Goal: Obtain resource: Obtain resource

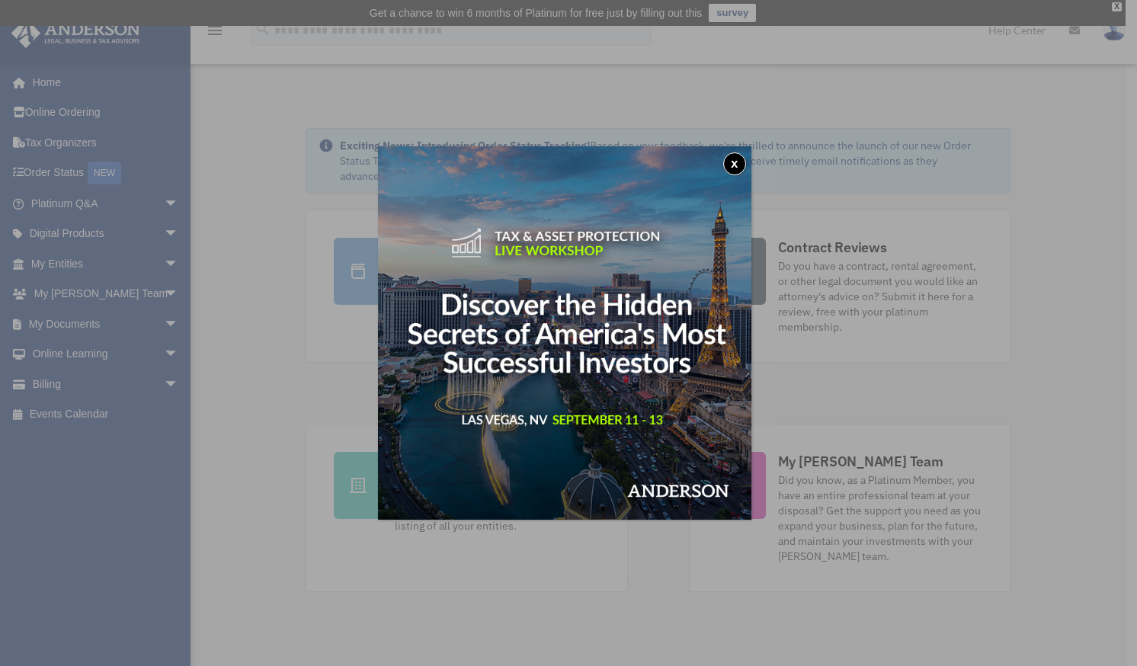
click at [739, 163] on button "x" at bounding box center [734, 163] width 23 height 23
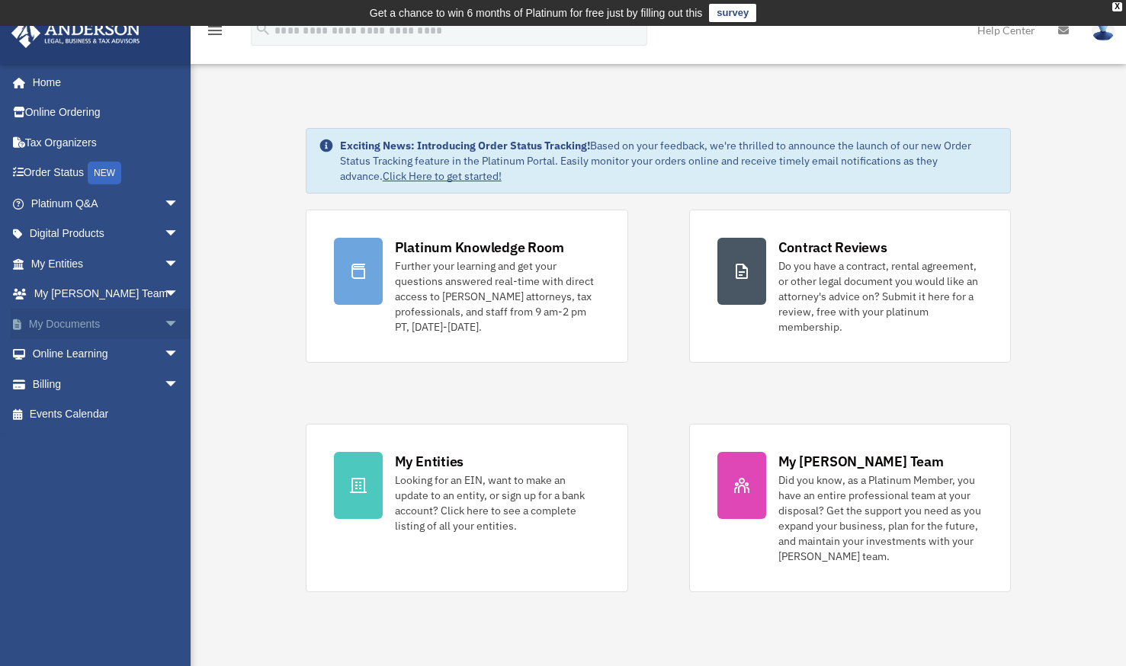
click at [164, 322] on span "arrow_drop_down" at bounding box center [179, 324] width 30 height 31
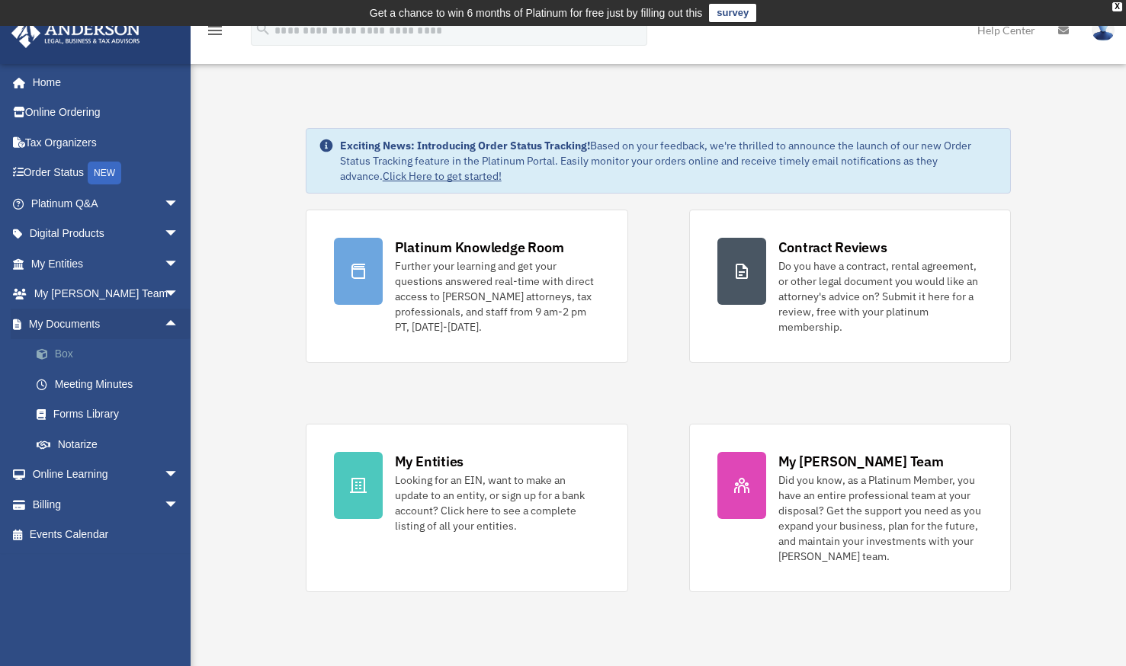
click at [78, 346] on link "Box" at bounding box center [111, 354] width 181 height 30
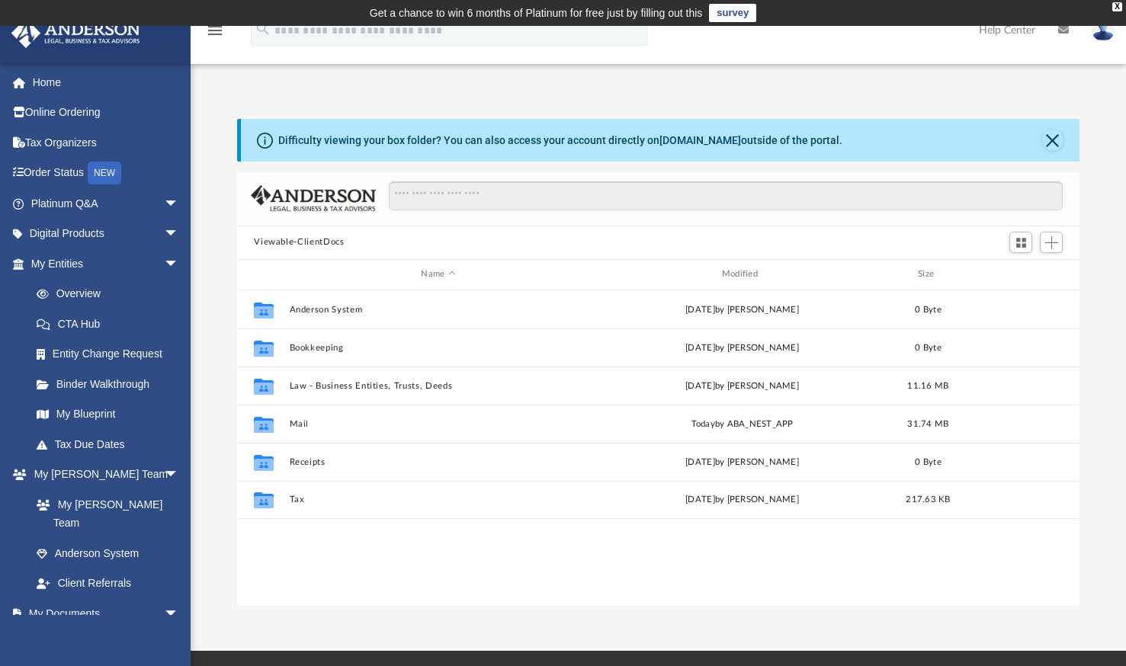
scroll to position [335, 830]
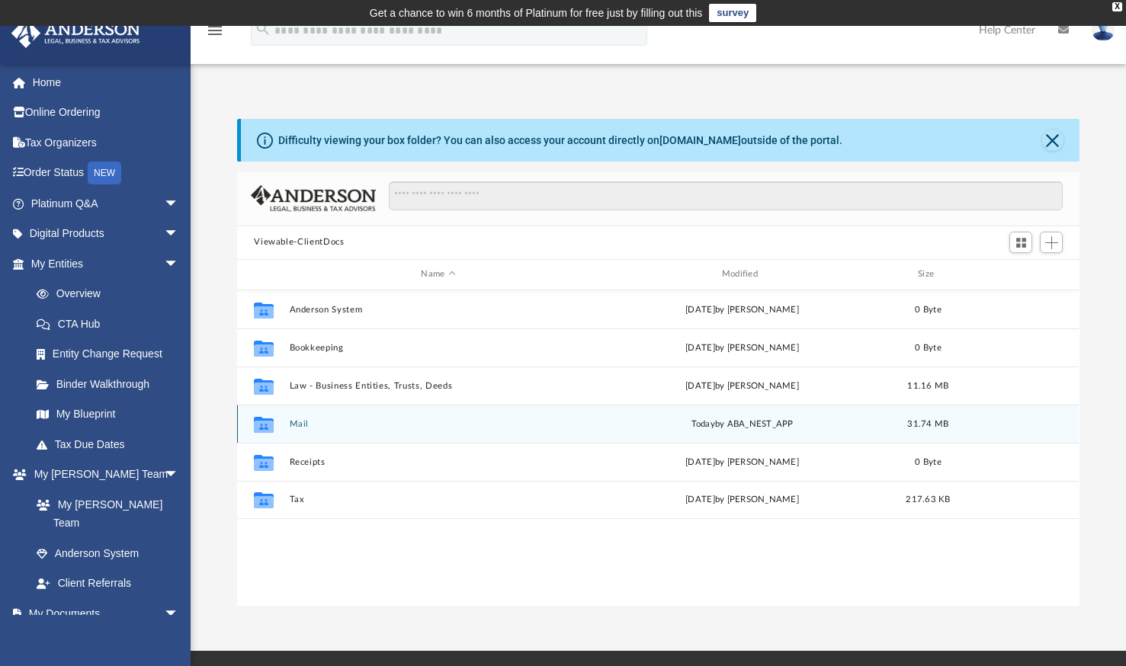
click at [401, 425] on button "Mail" at bounding box center [438, 424] width 297 height 10
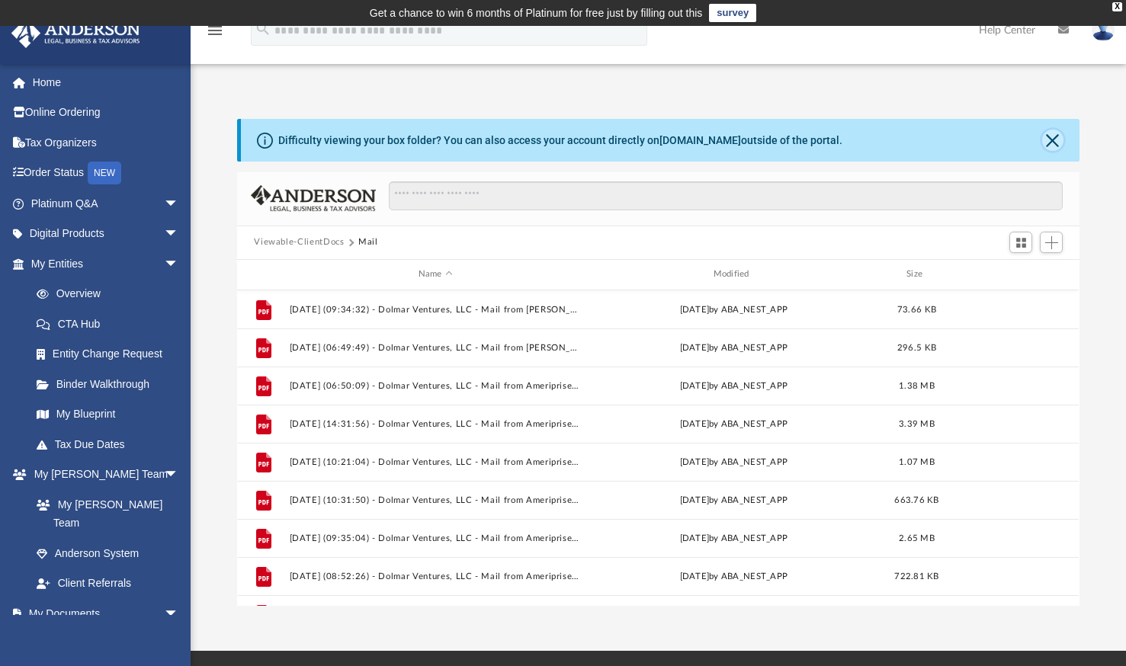
click at [1054, 145] on button "Close" at bounding box center [1052, 140] width 21 height 21
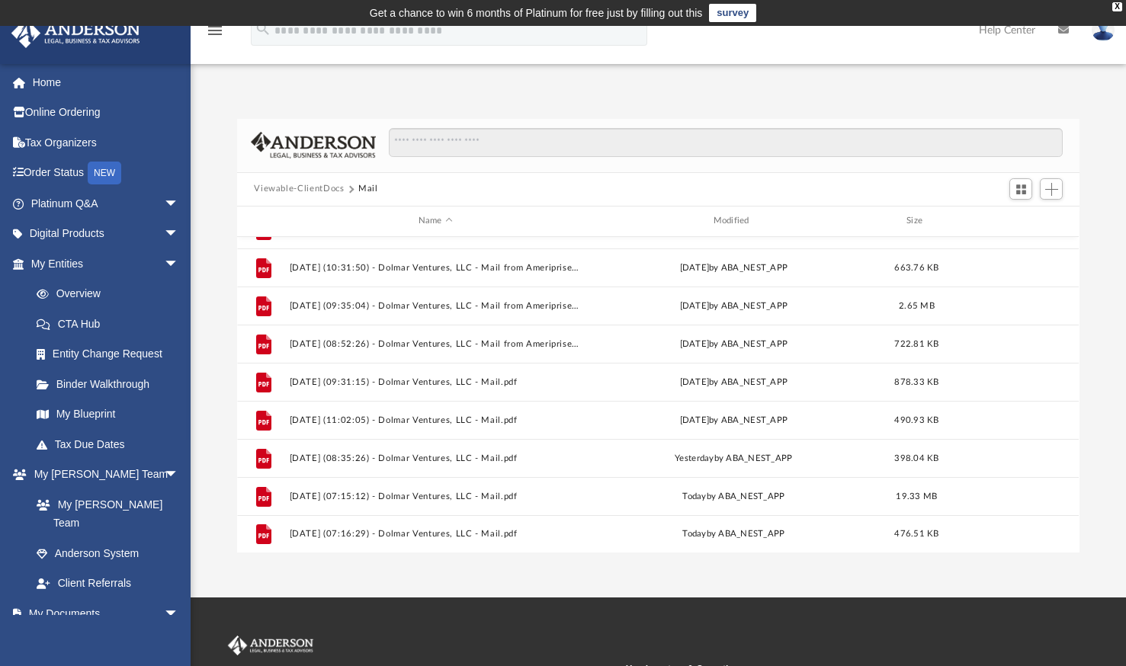
scroll to position [0, 0]
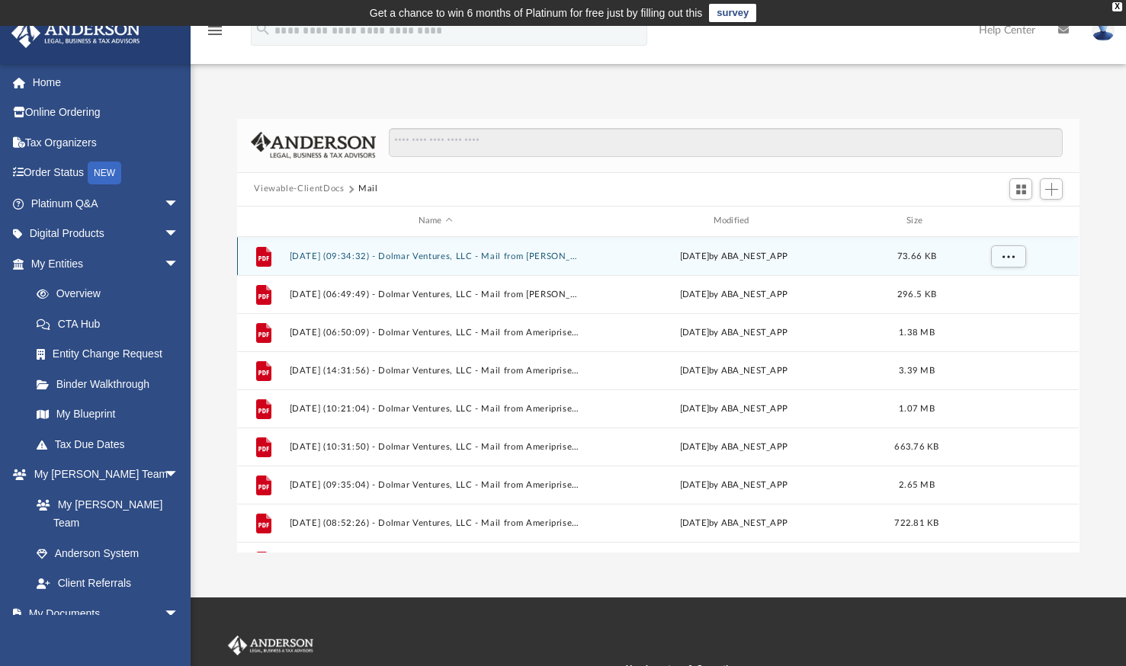
click at [536, 255] on button "[DATE] (09:34:32) - Dolmar Ventures, LLC - Mail from [PERSON_NAME].pdf" at bounding box center [436, 257] width 292 height 10
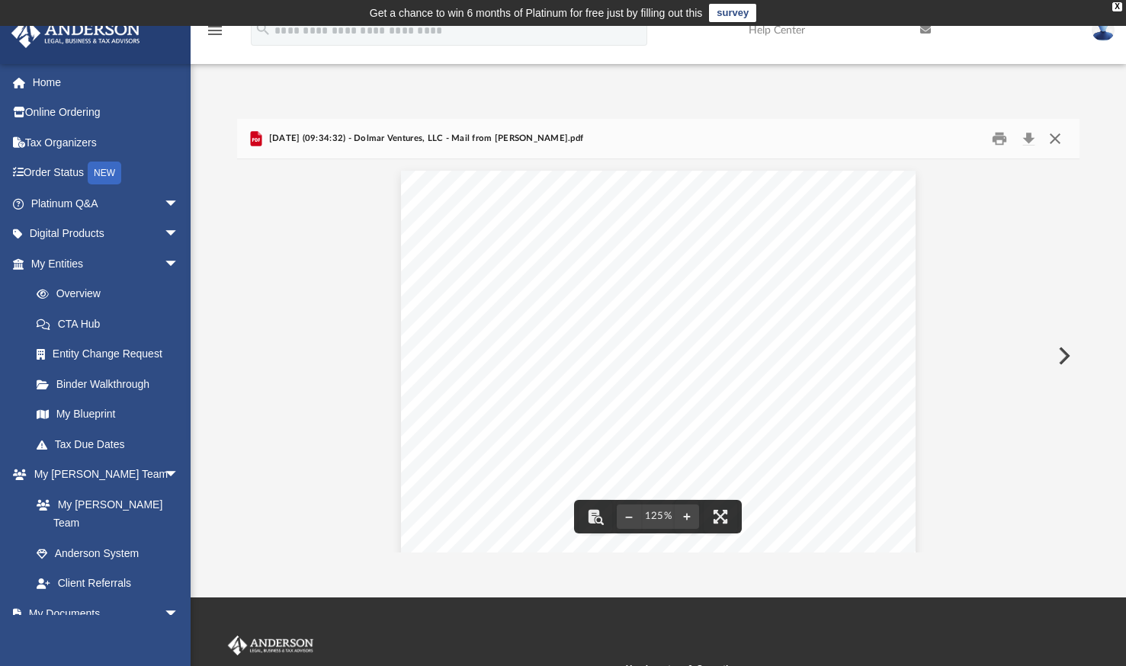
click at [1050, 137] on button "Close" at bounding box center [1054, 139] width 27 height 24
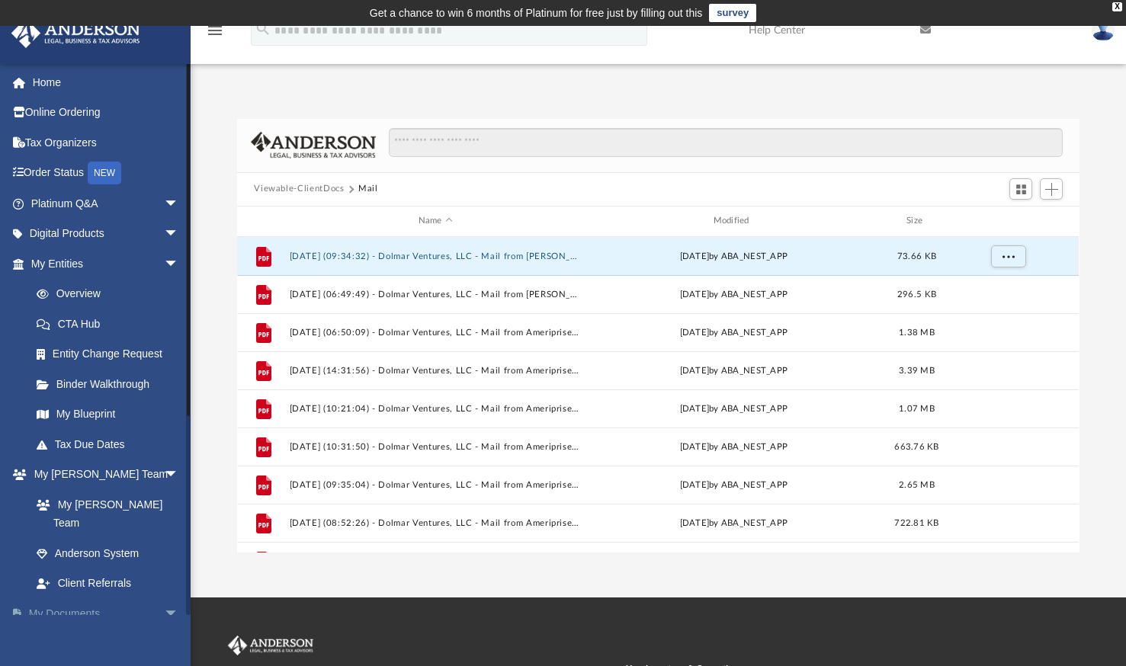
click at [164, 598] on span "arrow_drop_down" at bounding box center [179, 613] width 30 height 31
click at [164, 598] on span "arrow_drop_up" at bounding box center [179, 613] width 30 height 31
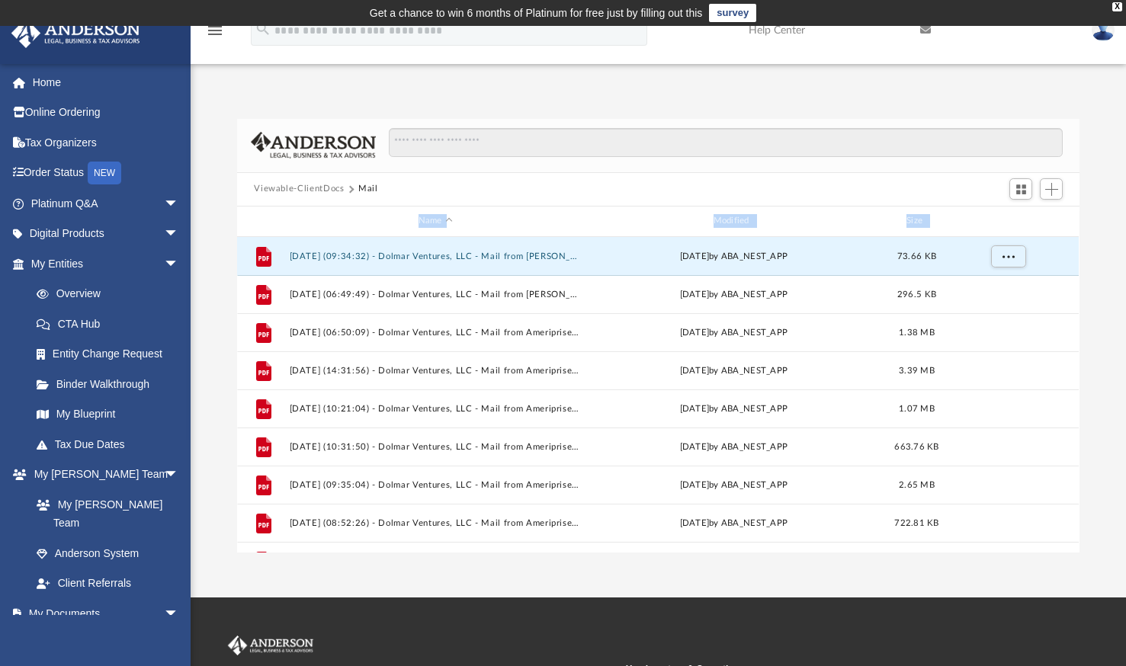
drag, startPoint x: 212, startPoint y: 393, endPoint x: 211, endPoint y: 225, distance: 167.7
click at [211, 225] on div "Difficulty viewing your box folder? You can also access your account directly o…" at bounding box center [658, 336] width 935 height 434
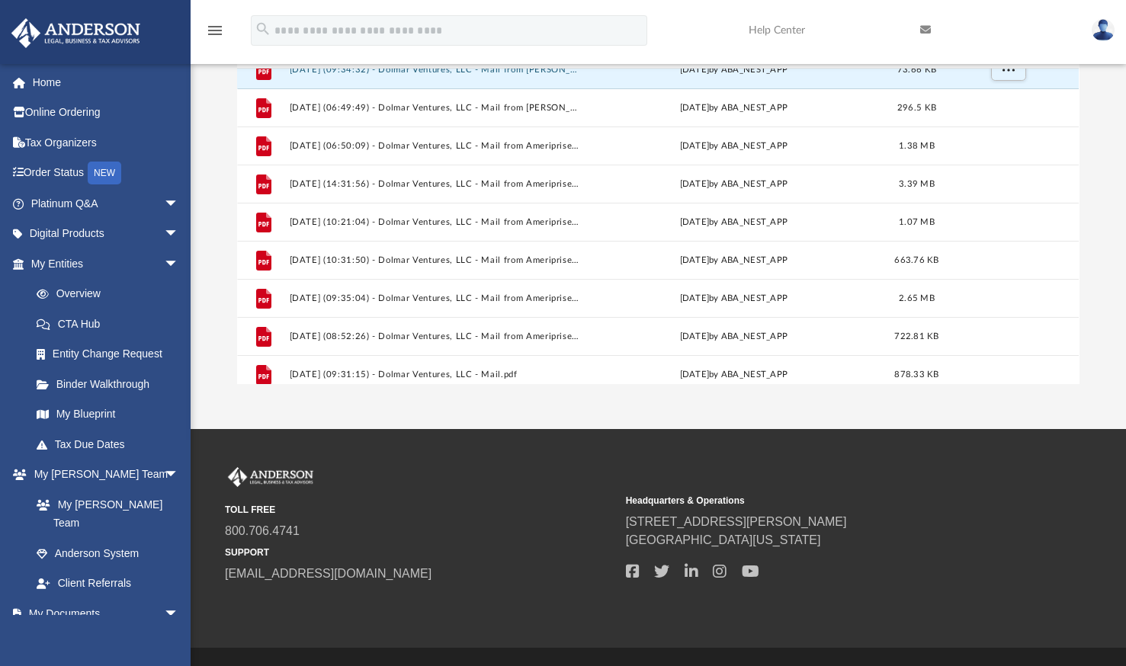
scroll to position [204, 0]
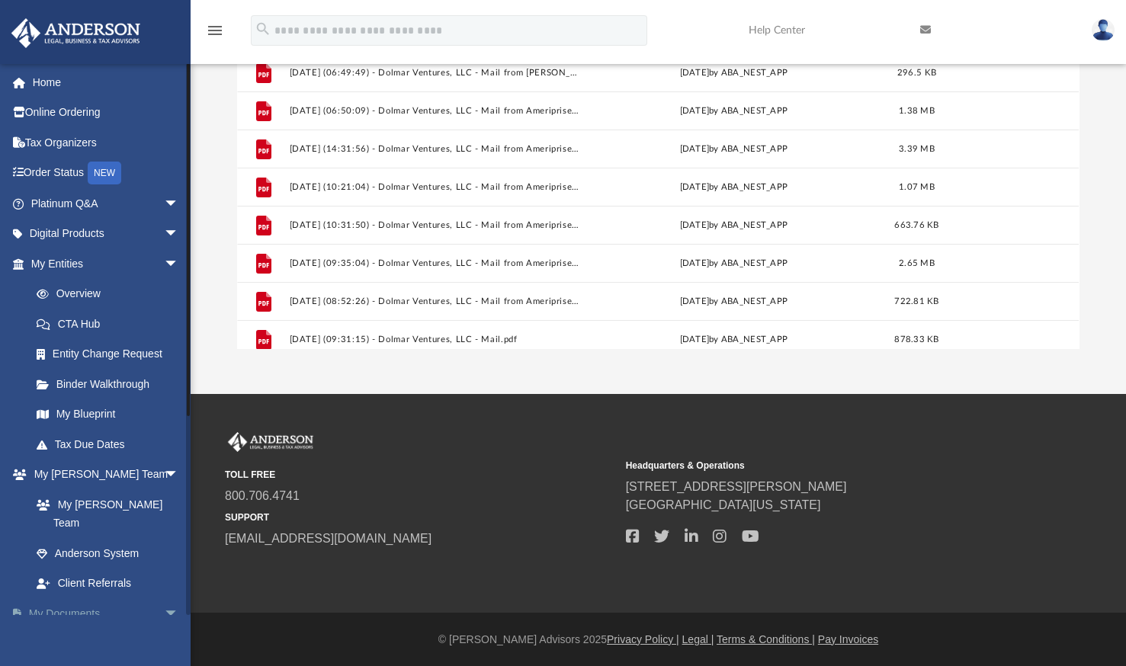
click at [37, 598] on link "My Documents arrow_drop_down" at bounding box center [106, 613] width 191 height 30
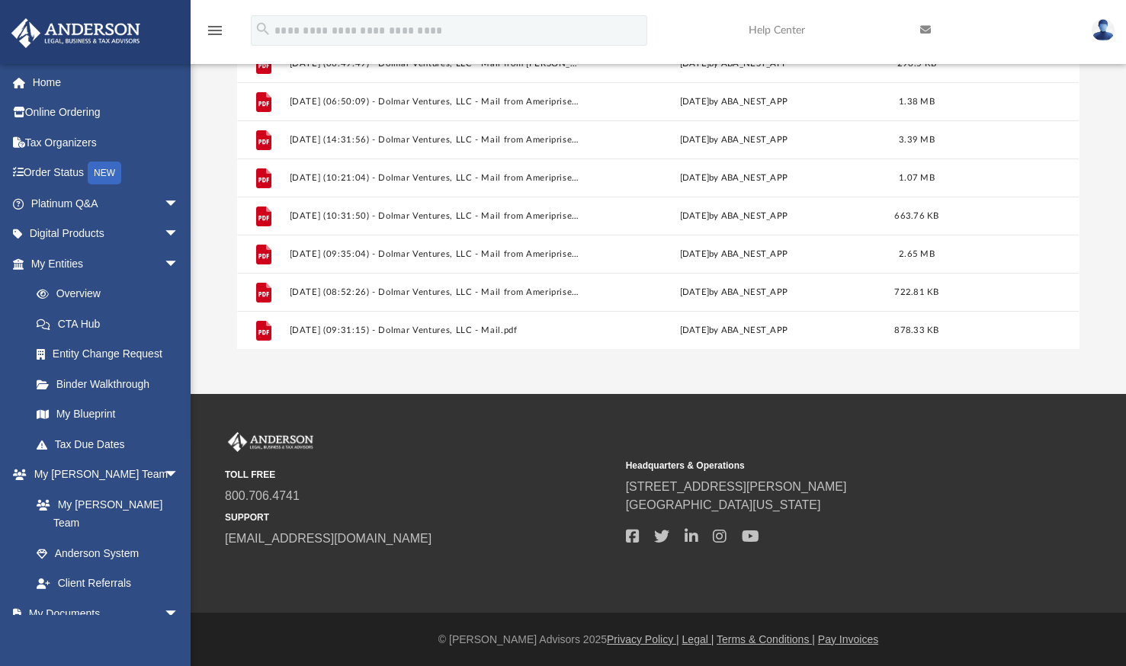
scroll to position [179, 0]
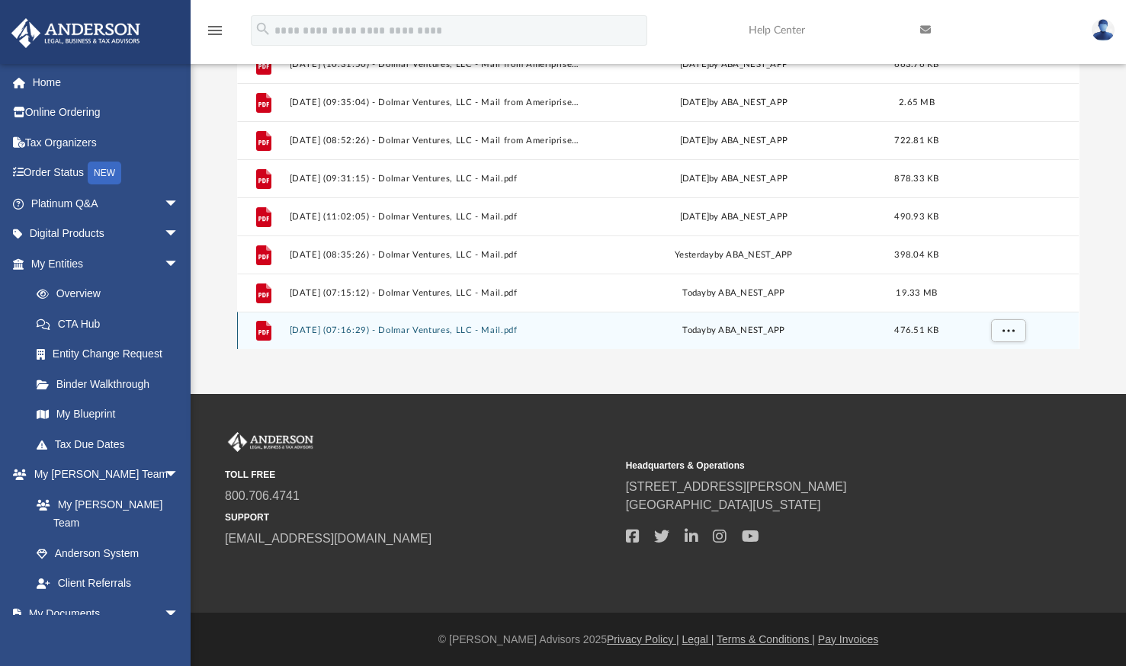
click at [487, 323] on div "File [DATE] (07:16:29) - Dolmar Ventures, LLC - Mail.pdf [DATE] by ABA_NEST_APP…" at bounding box center [657, 331] width 841 height 38
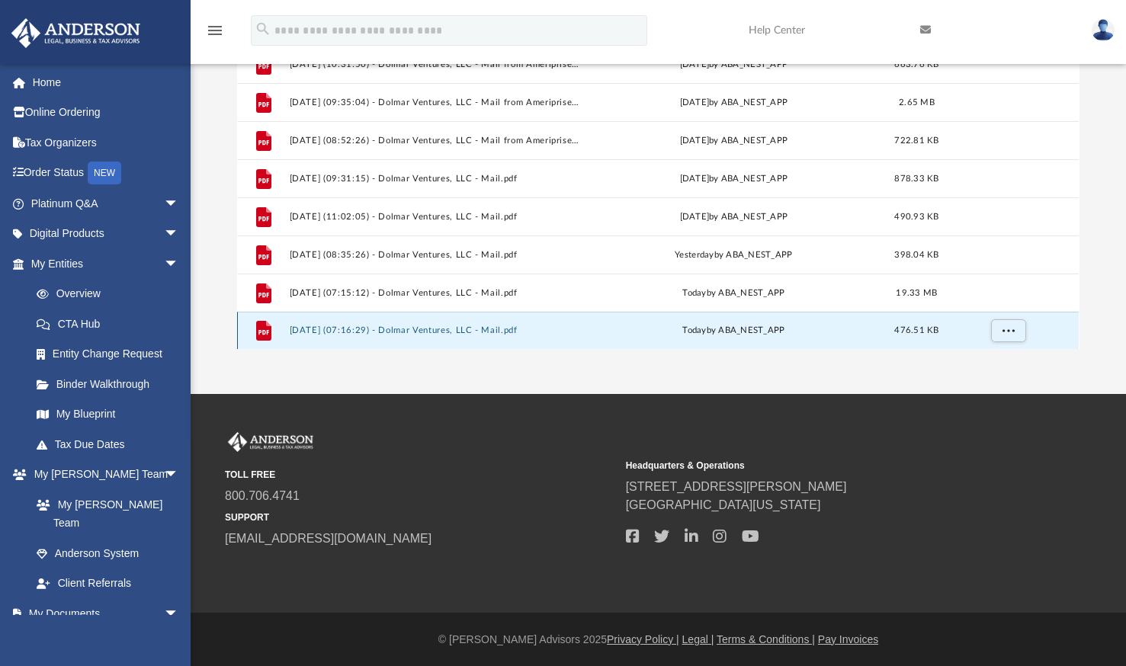
click at [466, 329] on button "[DATE] (07:16:29) - Dolmar Ventures, LLC - Mail.pdf" at bounding box center [436, 330] width 292 height 10
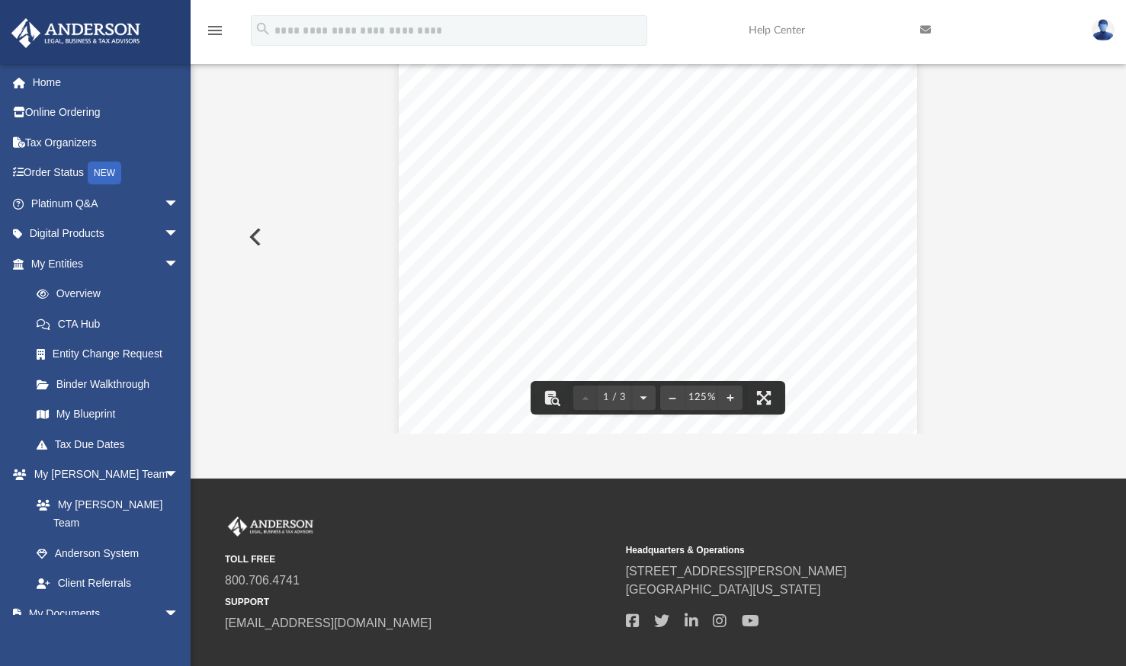
scroll to position [0, 0]
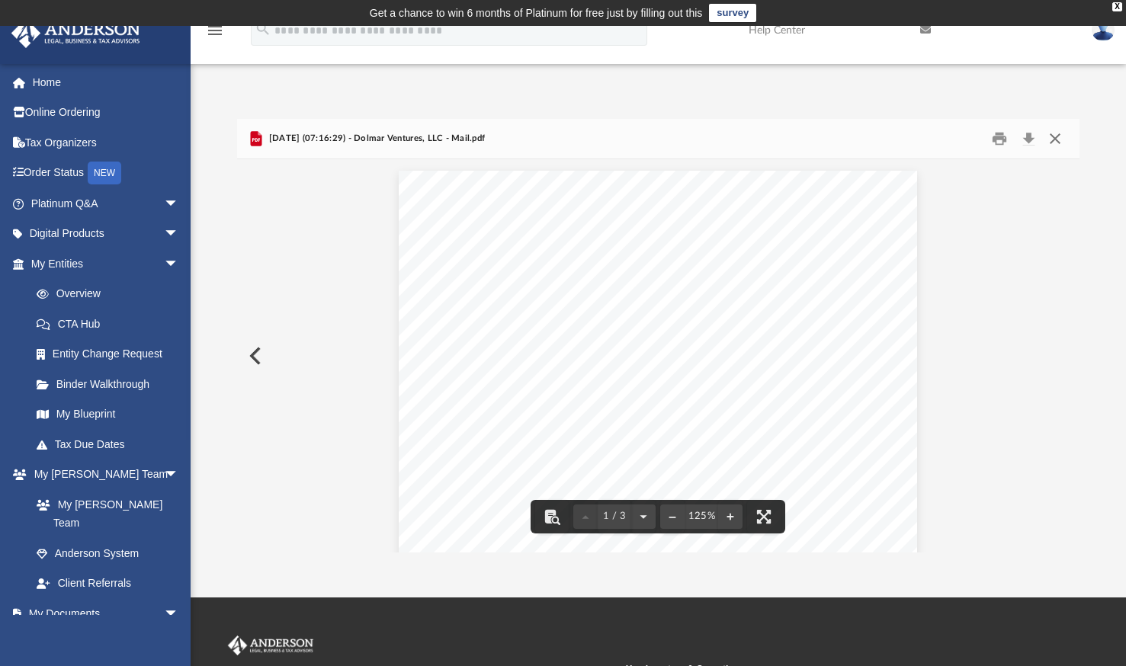
click at [1053, 139] on button "Close" at bounding box center [1054, 139] width 27 height 24
